Goal: Task Accomplishment & Management: Complete application form

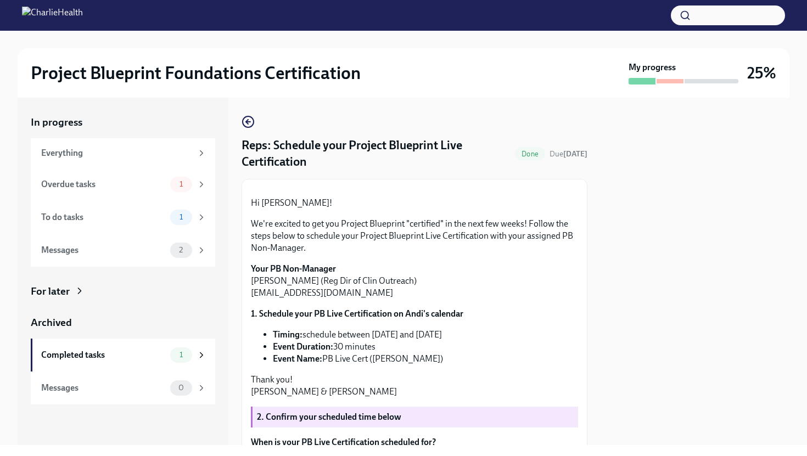
click at [387, 197] on div "Hi [PERSON_NAME]! We're excited to get you Project Blueprint "certified" in the…" at bounding box center [414, 297] width 327 height 201
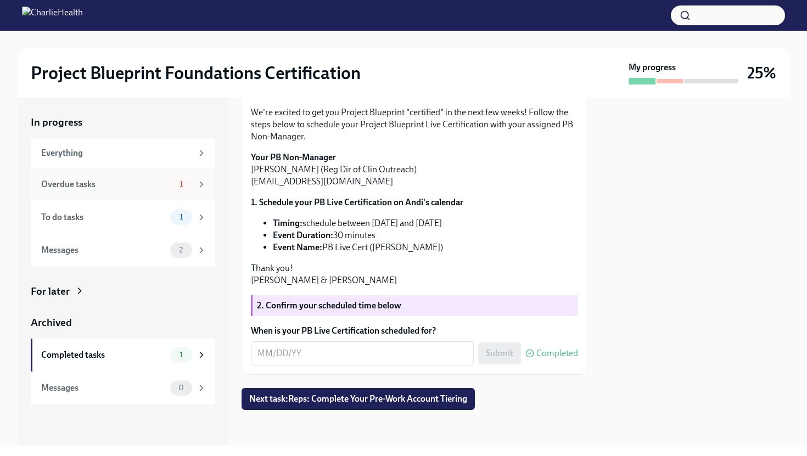
click at [193, 183] on div "1" at bounding box center [188, 184] width 36 height 15
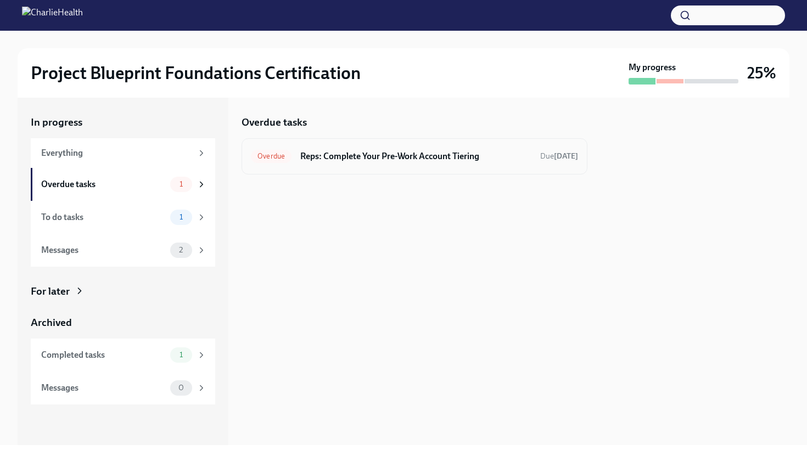
click at [435, 154] on h6 "Reps: Complete Your Pre-Work Account Tiering" at bounding box center [415, 156] width 231 height 12
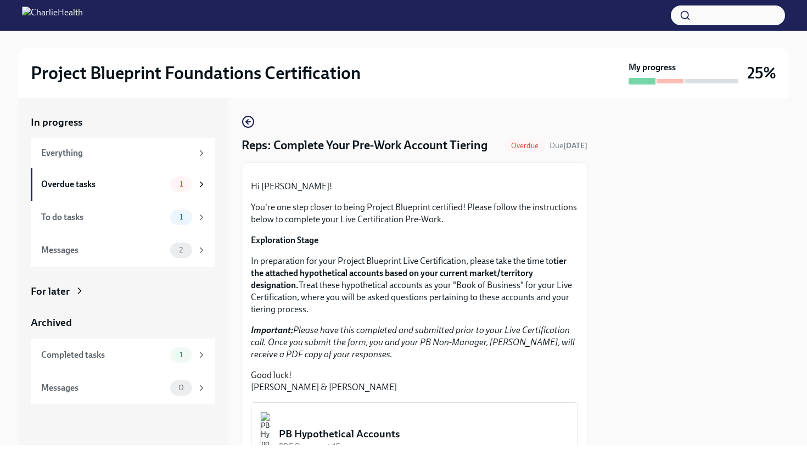
scroll to position [278, 0]
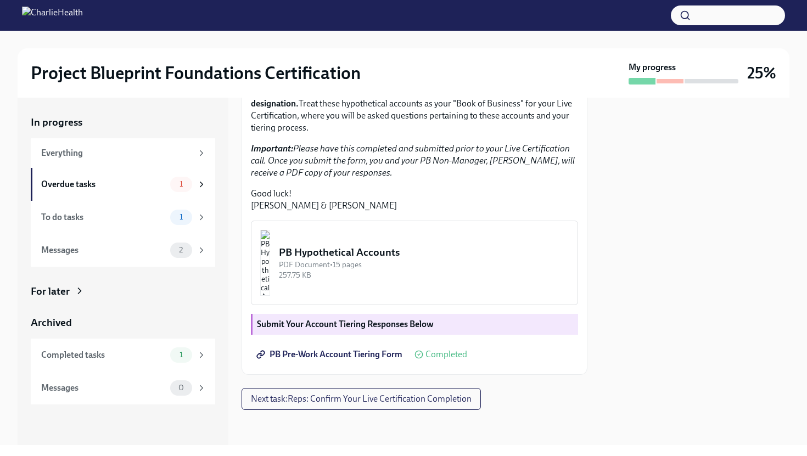
click at [418, 271] on div "257.75 KB" at bounding box center [424, 275] width 290 height 10
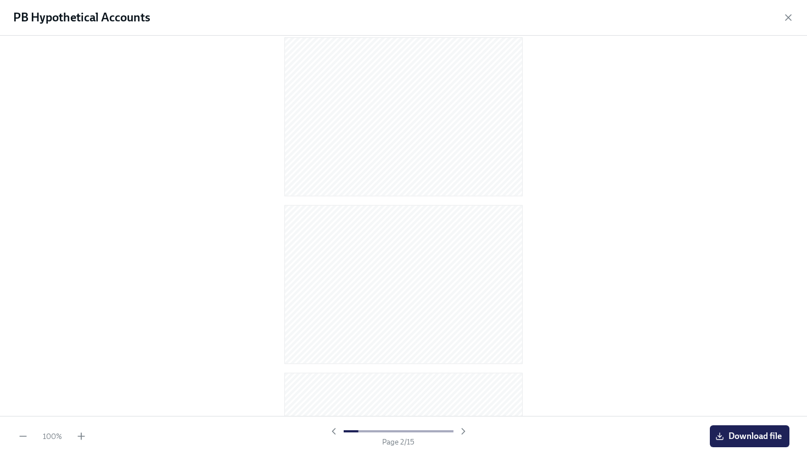
scroll to position [0, 0]
click at [593, 294] on div at bounding box center [404, 223] width 772 height 358
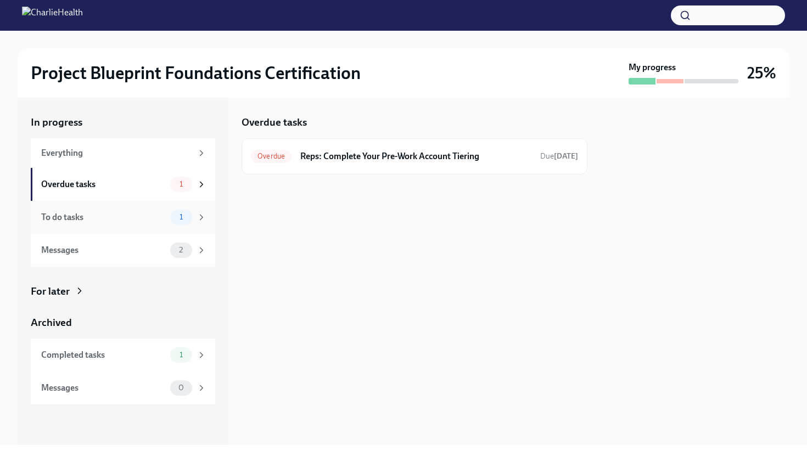
click at [156, 209] on div "To do tasks 1" at bounding box center [123, 217] width 184 height 33
click at [161, 187] on div "Overdue tasks" at bounding box center [103, 184] width 125 height 12
click at [155, 218] on div "To do tasks" at bounding box center [103, 217] width 125 height 12
click at [162, 224] on div "To do tasks 1" at bounding box center [123, 217] width 165 height 15
click at [136, 350] on div "Completed tasks" at bounding box center [103, 355] width 125 height 12
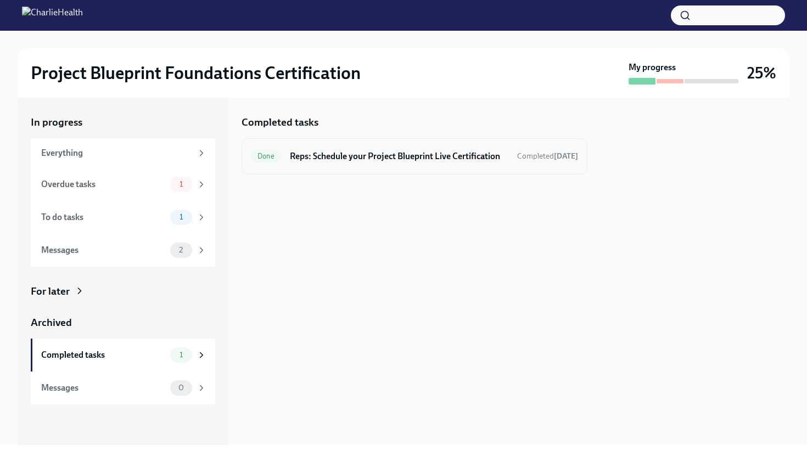
click at [430, 162] on h6 "Reps: Schedule your Project Blueprint Live Certification" at bounding box center [399, 156] width 218 height 12
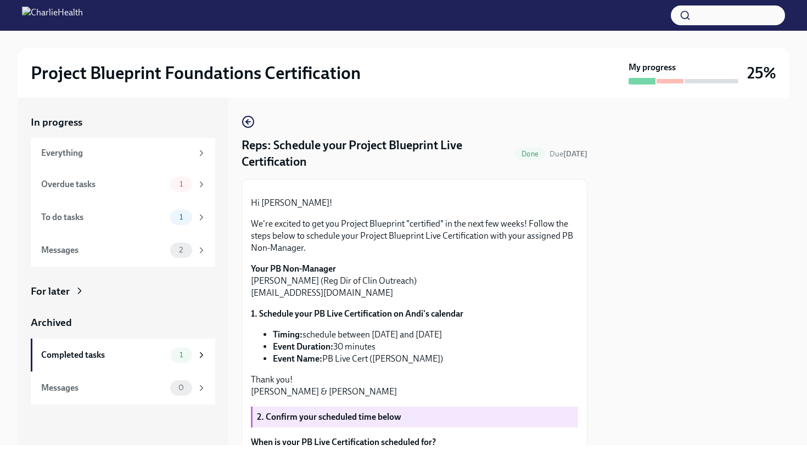
scroll to position [191, 0]
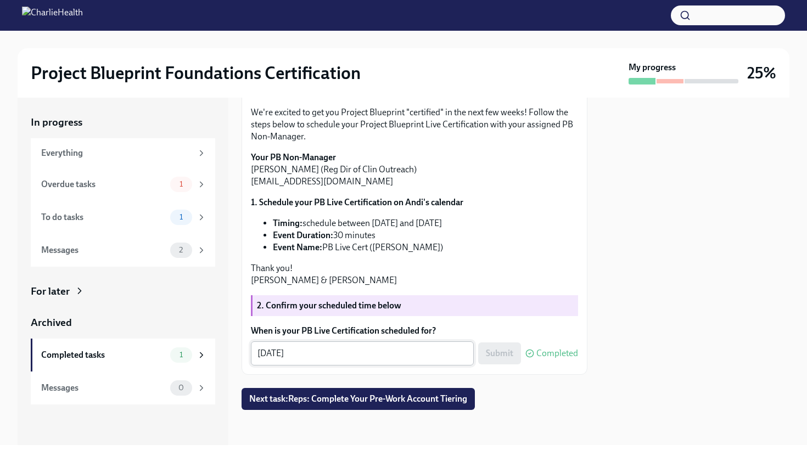
click at [406, 363] on div "[DATE] x ​" at bounding box center [362, 353] width 223 height 24
click at [448, 257] on div "Hi [PERSON_NAME]! We're excited to get you Project Blueprint "certified" in the…" at bounding box center [414, 186] width 327 height 201
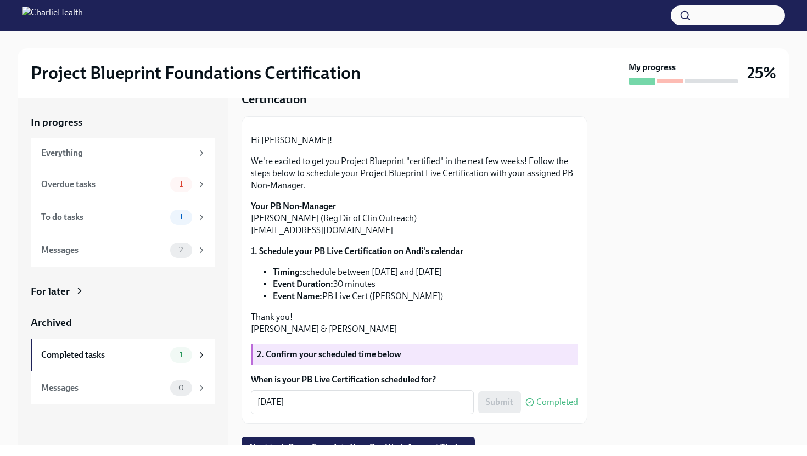
scroll to position [0, 0]
